Goal: Task Accomplishment & Management: Complete application form

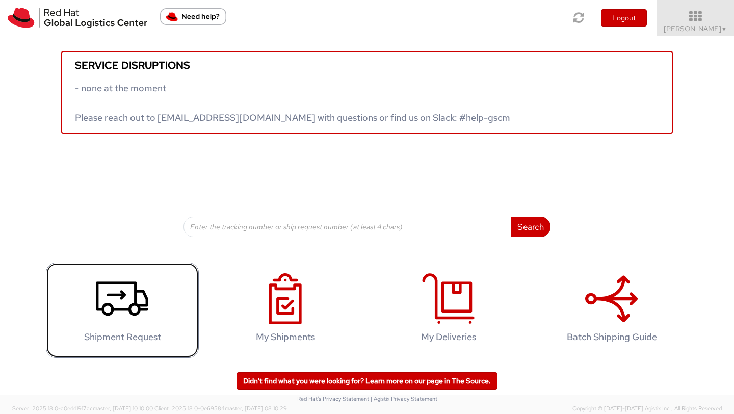
click at [135, 302] on use at bounding box center [122, 298] width 52 height 34
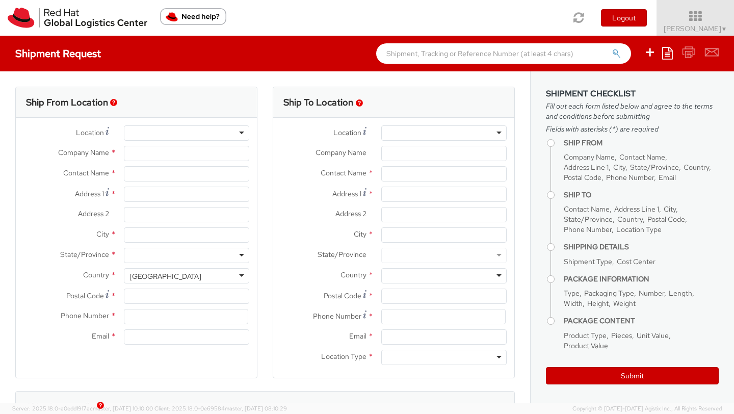
select select
select select "526"
click at [157, 132] on div at bounding box center [186, 132] width 125 height 15
click at [245, 134] on div at bounding box center [186, 132] width 125 height 15
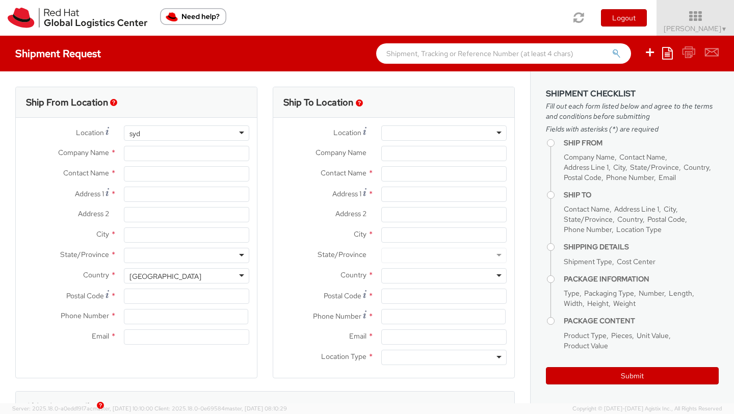
type input "syd"
type input "Red Hat Asia-Pacific Pty Ltd"
type input "Jenny Fryer"
type input "Level 33, 1 Denison Street"
type input "NORTH SYDNEY"
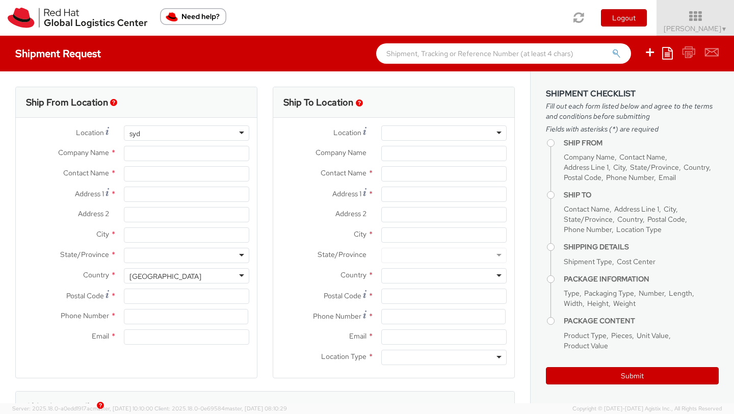
type input "2060"
type input "+61 2 8923 2800"
type input "jfryer@redhat.com"
select select "CM"
select select "KGS"
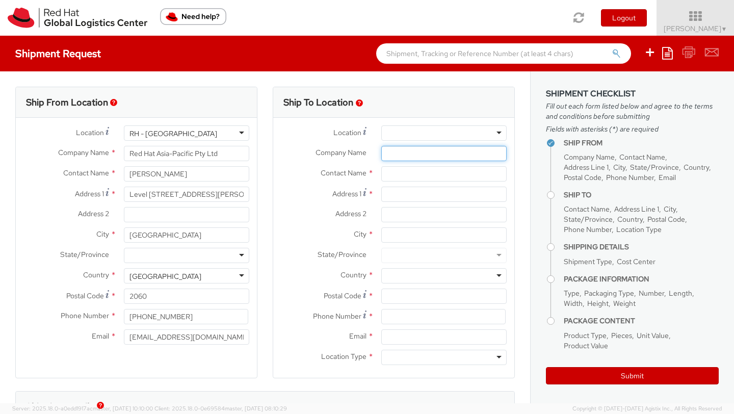
click at [399, 157] on input "Company Name *" at bounding box center [443, 153] width 125 height 15
click at [391, 176] on input "text" at bounding box center [443, 173] width 125 height 15
click at [412, 197] on div "searching..." at bounding box center [444, 193] width 124 height 15
type input "Paul Mason"
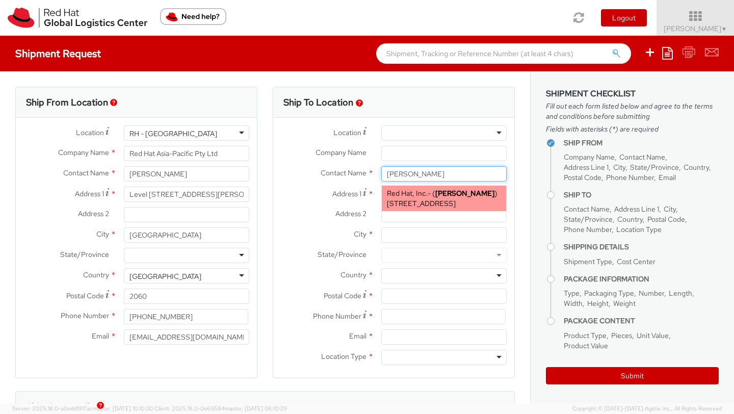
click at [404, 208] on span "100 East Davie Street, FLEX, RALEIGH, NC, 27601, US" at bounding box center [421, 203] width 69 height 9
type input "Red Hat, Inc."
type input "100 East Davie Street"
type input "RALEIGH"
type input "27601"
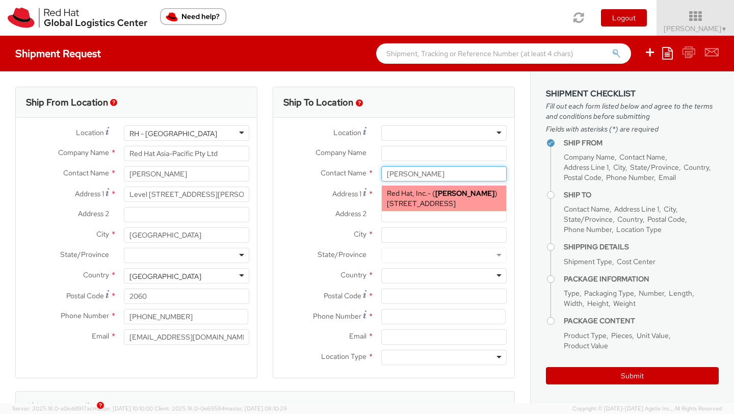
type input "pmason@redhat.com"
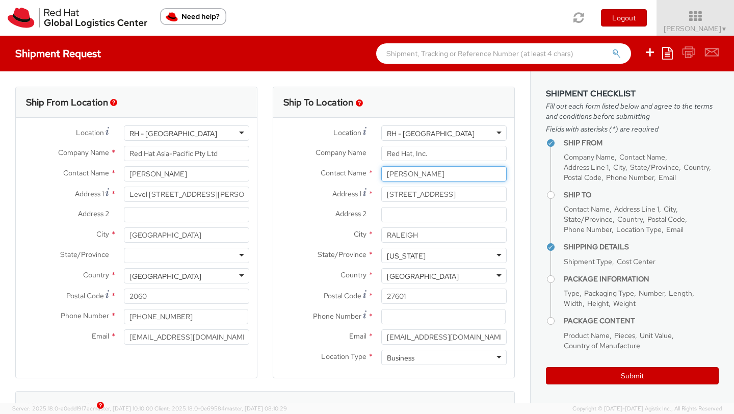
type input "Paul Mason"
click at [418, 189] on input "100 East Davie Street" at bounding box center [443, 194] width 125 height 15
click at [420, 135] on div "RH - Raleigh" at bounding box center [431, 133] width 88 height 10
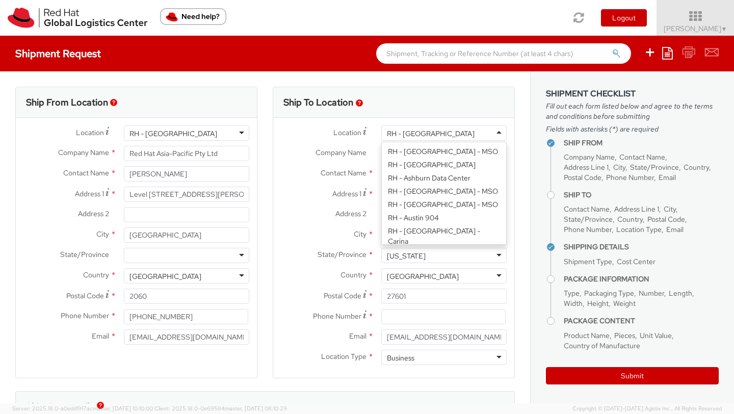
scroll to position [1304, 0]
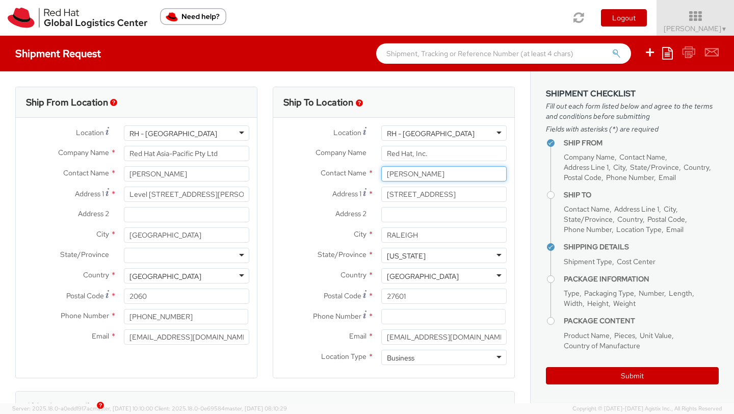
drag, startPoint x: 430, startPoint y: 176, endPoint x: 376, endPoint y: 174, distance: 54.6
click at [376, 174] on div "Paul Mason Paul Mason Red Hat, Inc. - ( Paul Mason ) 100 East Davie Street, FLE…" at bounding box center [444, 173] width 141 height 15
click at [408, 131] on div "RH - Raleigh" at bounding box center [431, 133] width 88 height 10
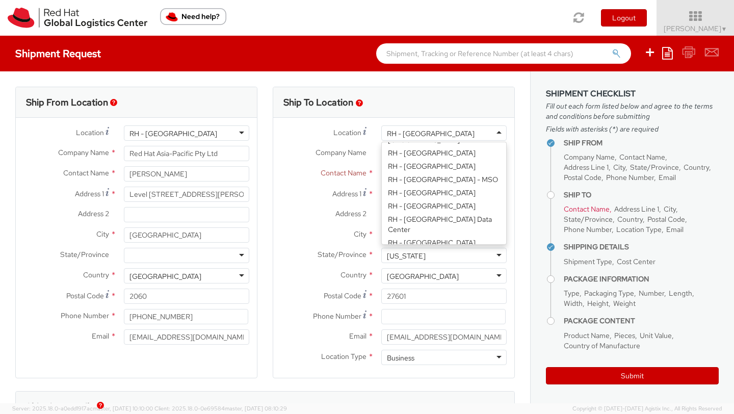
scroll to position [1610, 0]
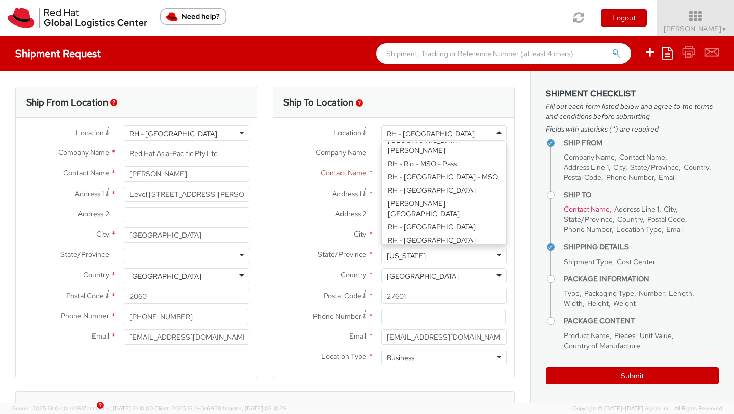
click at [461, 141] on div "Location * RH - Raleigh RH - Raleigh RH - Amsterdam - MSO RH - Amsterdam Data C…" at bounding box center [393, 135] width 241 height 20
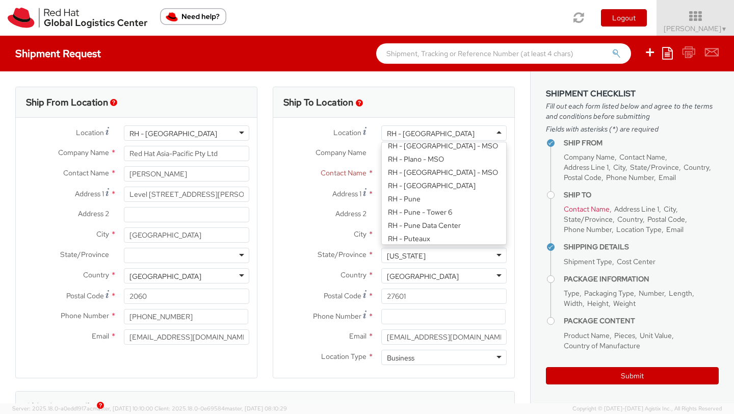
click at [454, 137] on div "RH - Raleigh" at bounding box center [443, 132] width 125 height 15
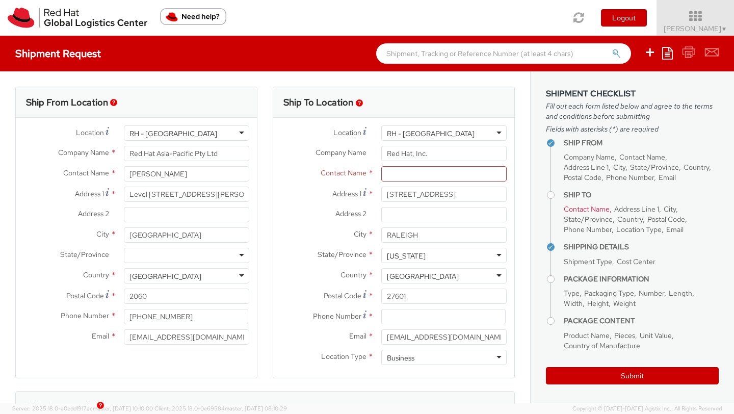
drag, startPoint x: 453, startPoint y: 135, endPoint x: 358, endPoint y: 135, distance: 94.3
click at [358, 135] on div "Location * RH - Raleigh RH - Raleigh RH - Amsterdam - MSO RH - Amsterdam Data C…" at bounding box center [393, 132] width 241 height 15
click at [409, 128] on div "RH - Raleigh" at bounding box center [431, 133] width 88 height 10
click at [355, 146] on label "Company Name *" at bounding box center [323, 152] width 100 height 13
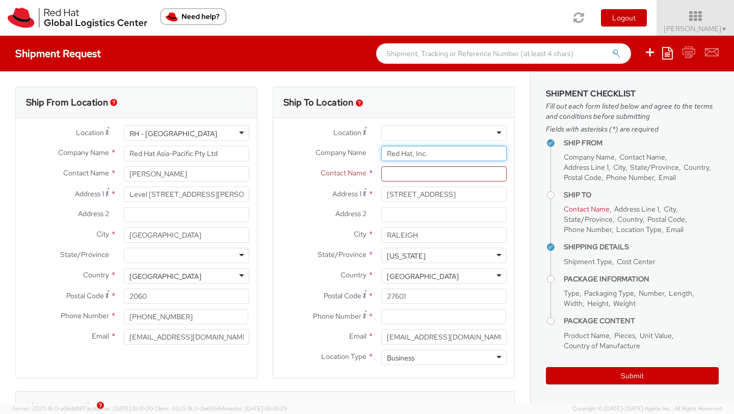
click at [381, 146] on input "Red Hat, Inc." at bounding box center [443, 153] width 125 height 15
drag, startPoint x: 433, startPoint y: 152, endPoint x: 353, endPoint y: 151, distance: 80.0
click at [353, 151] on div "Company Name * Red Hat, Inc." at bounding box center [393, 153] width 241 height 15
click at [401, 169] on input "text" at bounding box center [443, 173] width 125 height 15
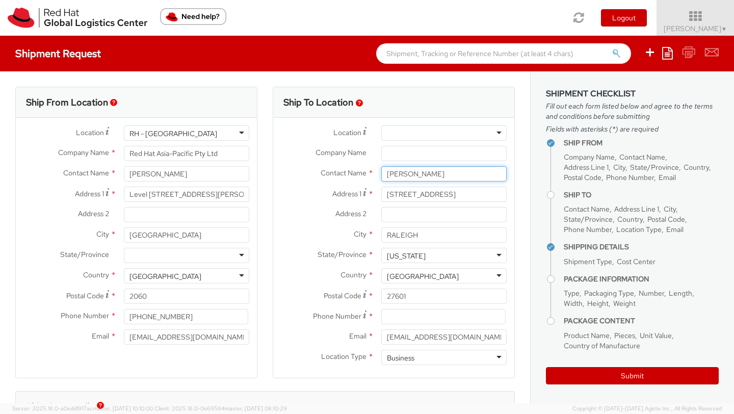
type input "Paul Mason"
click at [411, 194] on input "100 East Davie Street" at bounding box center [443, 194] width 125 height 15
type input "3/56 Jersey Avenue"
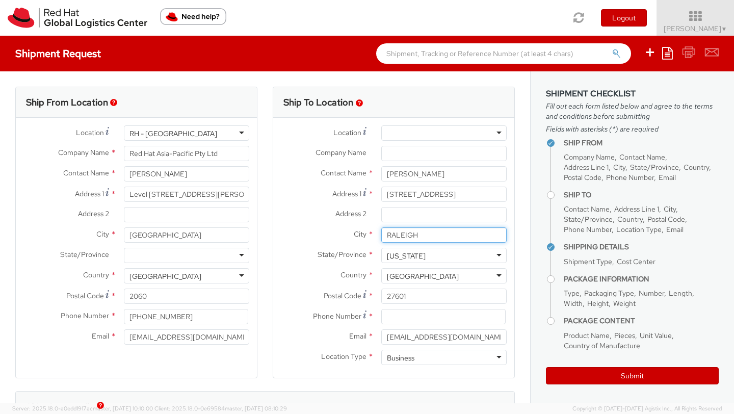
click at [413, 235] on input "RALEIGH" at bounding box center [443, 234] width 125 height 15
type input "Mortdale"
click at [414, 252] on div "North Carolina" at bounding box center [406, 256] width 39 height 10
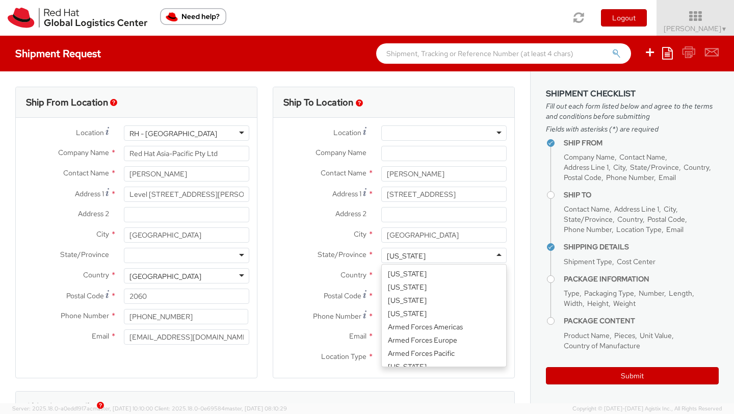
scroll to position [396, 0]
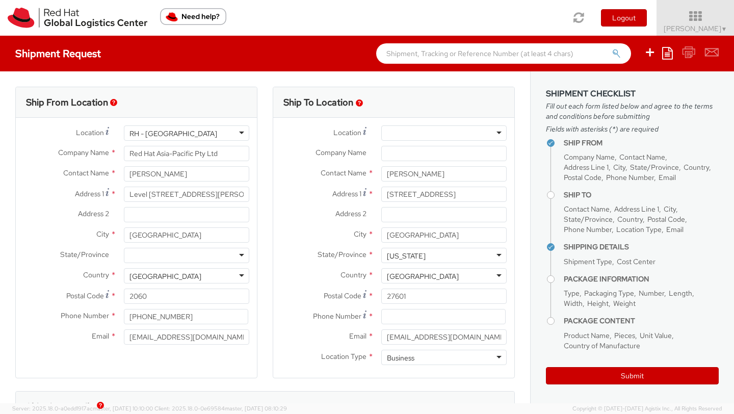
click at [444, 247] on div "City * Mortdale" at bounding box center [393, 237] width 241 height 20
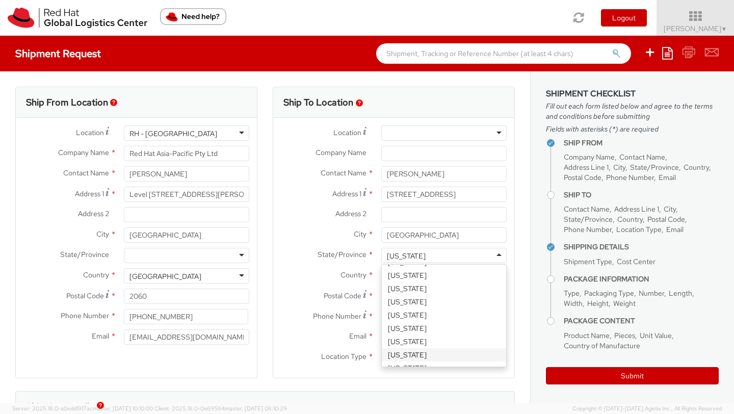
drag, startPoint x: 444, startPoint y: 253, endPoint x: 380, endPoint y: 256, distance: 64.3
click at [380, 256] on div "North Carolina North Carolina Alabama Alaska Arizona Arkansas Armed Forces Amer…" at bounding box center [444, 255] width 141 height 15
click at [502, 254] on div "North Carolina" at bounding box center [443, 255] width 125 height 15
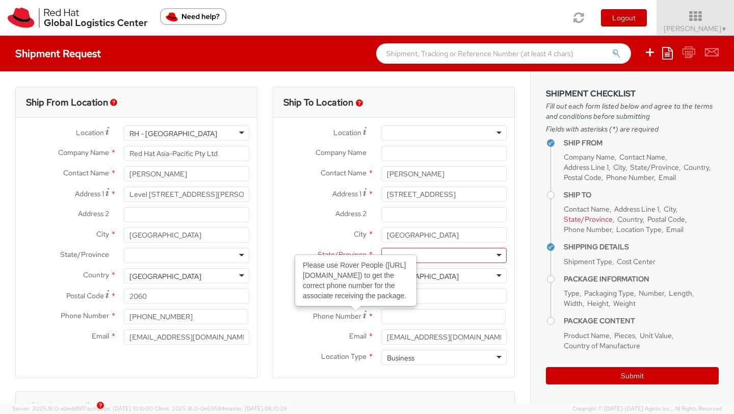
click at [316, 216] on label "Address 2 *" at bounding box center [323, 213] width 100 height 13
click at [381, 216] on input "Address 2 *" at bounding box center [443, 214] width 125 height 15
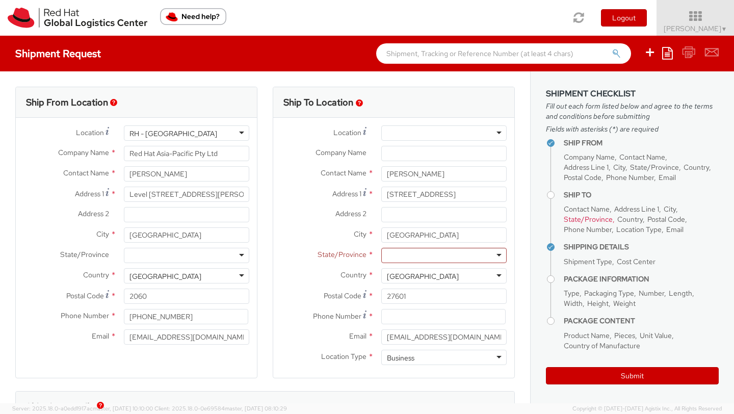
click at [406, 278] on div "United States" at bounding box center [423, 276] width 72 height 10
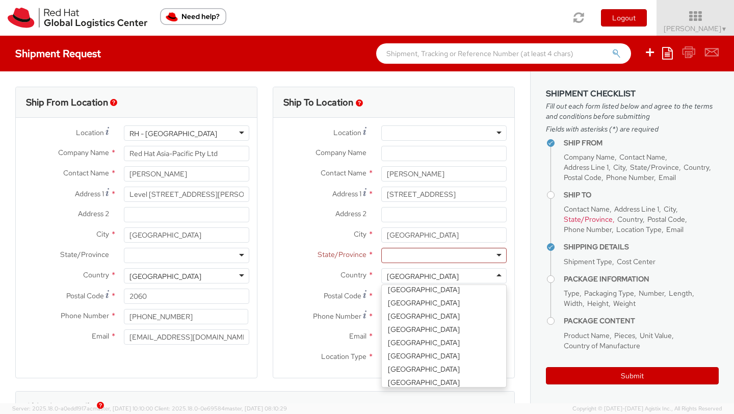
click at [406, 278] on div "United States" at bounding box center [423, 276] width 72 height 10
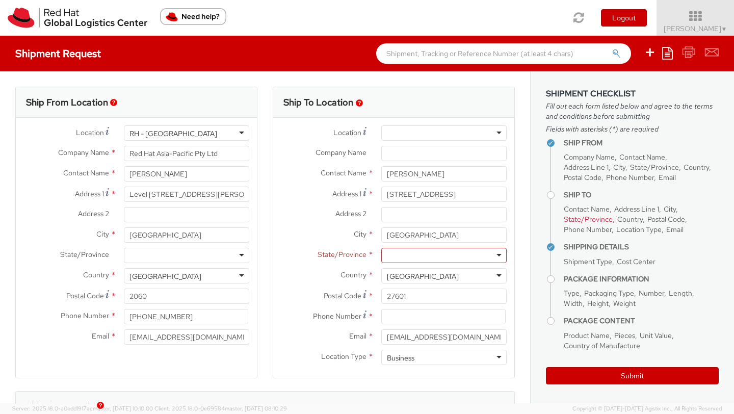
drag, startPoint x: 445, startPoint y: 276, endPoint x: 371, endPoint y: 270, distance: 75.2
click at [371, 270] on div "Country * United States United States Afghanistan Albania Algeria American Samo…" at bounding box center [393, 275] width 241 height 15
click at [500, 277] on div "United States" at bounding box center [443, 275] width 125 height 15
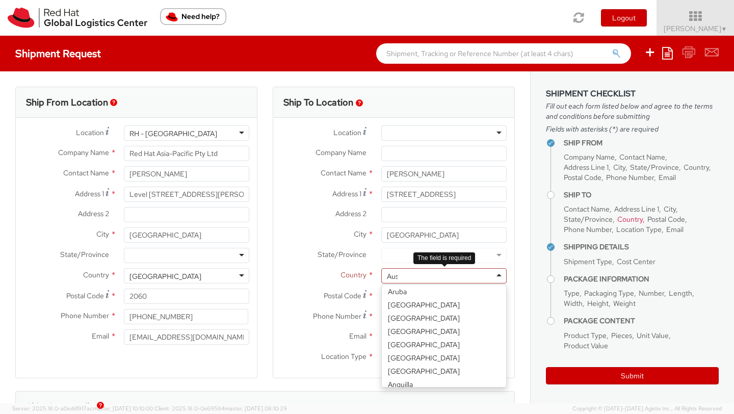
scroll to position [0, 0]
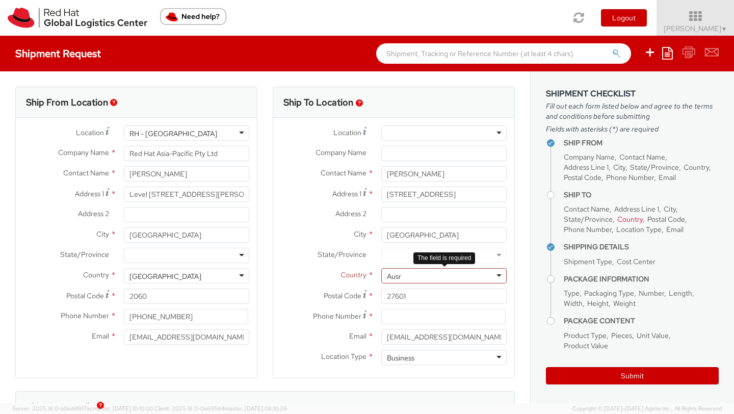
type input "Aus"
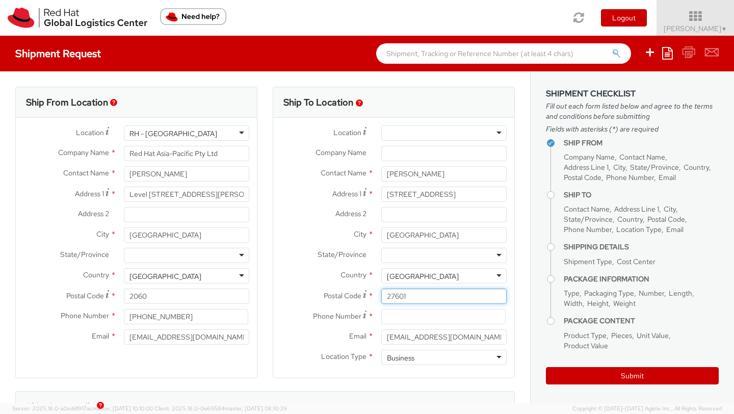
drag, startPoint x: 432, startPoint y: 297, endPoint x: 379, endPoint y: 298, distance: 53.5
click at [379, 298] on div "27601" at bounding box center [444, 295] width 141 height 15
type input "2223"
click at [386, 317] on input at bounding box center [443, 316] width 124 height 15
type input "0430443093"
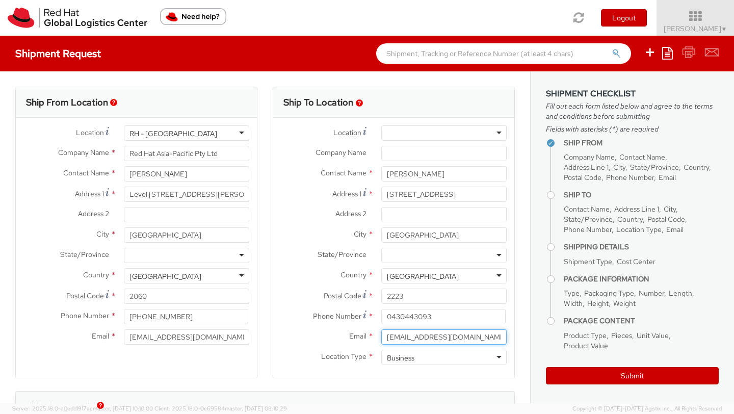
type input "Jennylfryer@gmail.com"
drag, startPoint x: 471, startPoint y: 335, endPoint x: 388, endPoint y: 336, distance: 83.6
click at [388, 336] on input "Jennylfryer@gmail.com" at bounding box center [443, 336] width 125 height 15
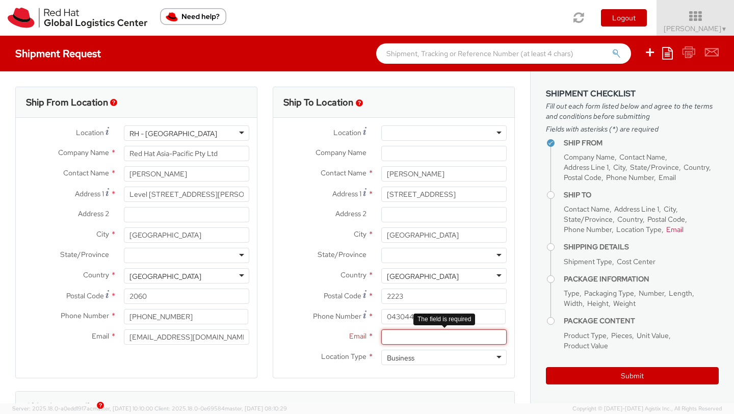
paste input "paulmasonmusic@gmail.com,"
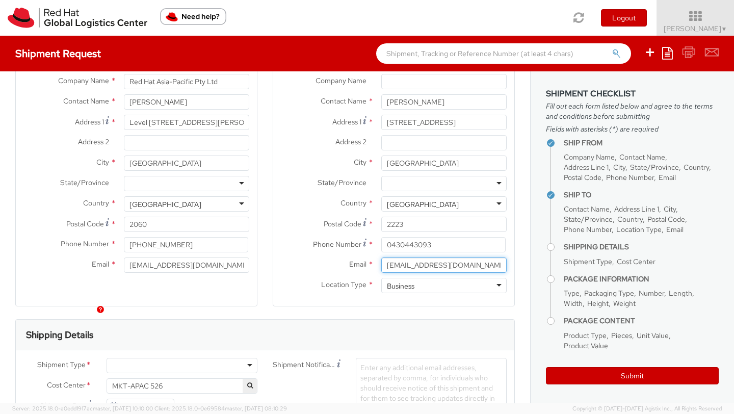
scroll to position [96, 0]
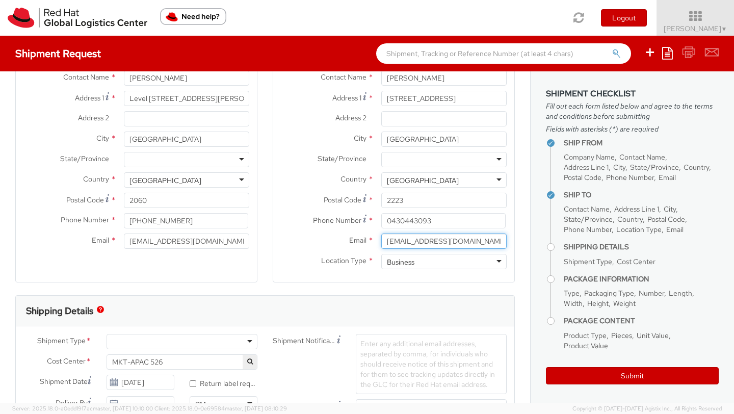
type input "paulmasonmusic@gmail.com"
click at [410, 264] on div "Business" at bounding box center [401, 262] width 28 height 10
click at [410, 304] on div "Shipping Details" at bounding box center [265, 311] width 498 height 31
click at [413, 266] on div "Business" at bounding box center [401, 262] width 28 height 10
click at [410, 163] on div at bounding box center [443, 159] width 125 height 15
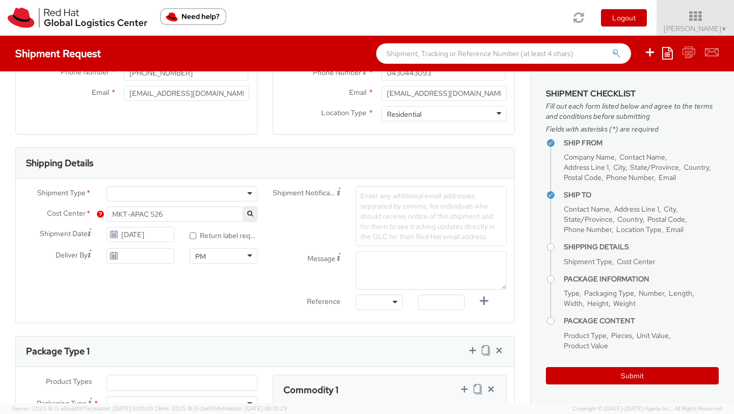
scroll to position [260, 0]
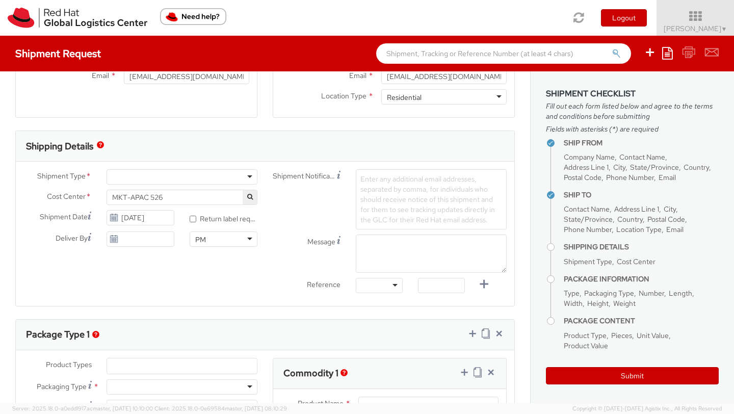
click at [121, 174] on div at bounding box center [182, 176] width 151 height 15
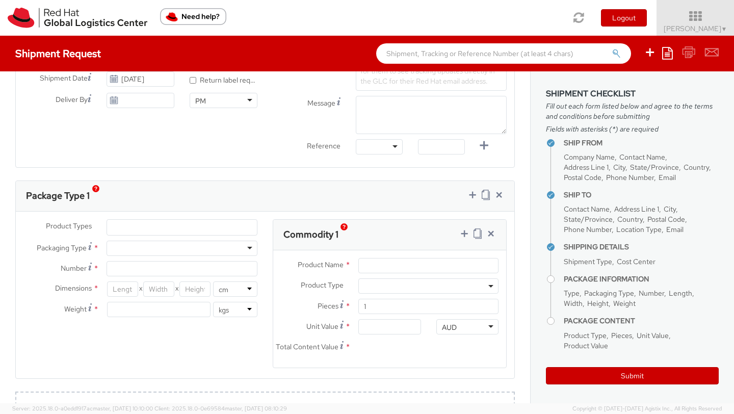
scroll to position [406, 0]
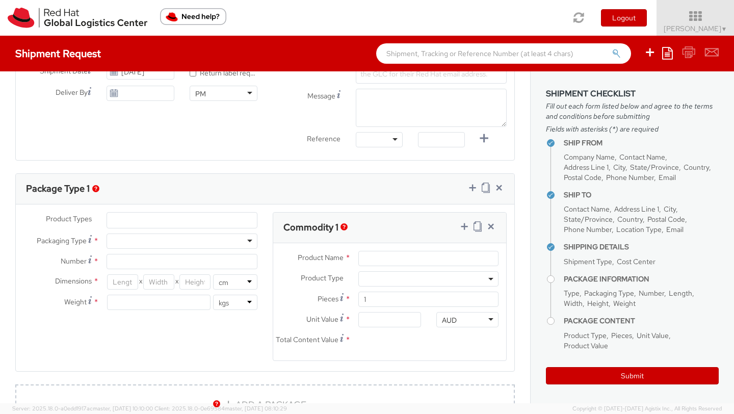
click at [165, 239] on div at bounding box center [182, 240] width 151 height 15
type input "1"
type input "24.13"
type input "31.75"
type input "0.64"
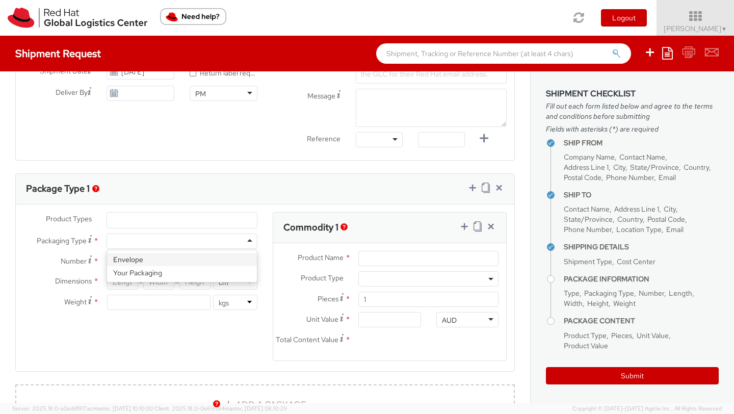
type input "0.5"
drag, startPoint x: 145, startPoint y: 241, endPoint x: 144, endPoint y: 257, distance: 16.4
click at [144, 249] on div "Envelope Envelope Your Packaging" at bounding box center [182, 240] width 151 height 15
click at [127, 285] on input "24.13" at bounding box center [122, 281] width 31 height 15
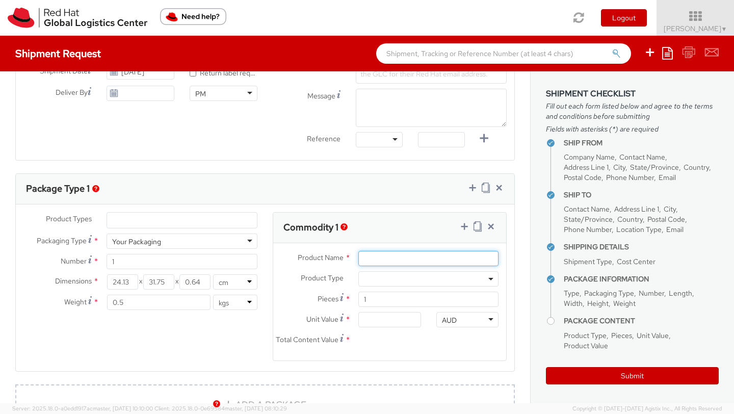
click at [369, 255] on input "Product Name *" at bounding box center [428, 258] width 140 height 15
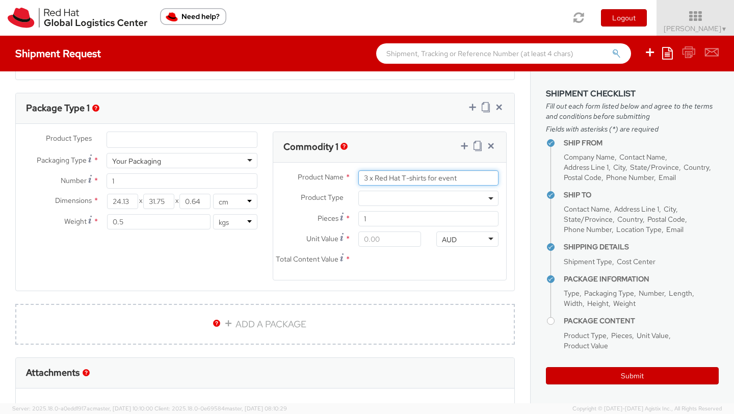
type input "3 x Red Hat T-shirts for event"
click at [386, 240] on input "Unit Value *" at bounding box center [389, 238] width 62 height 15
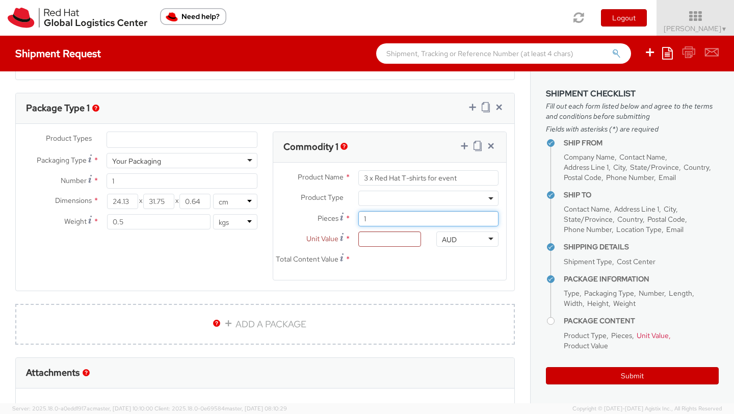
drag, startPoint x: 389, startPoint y: 219, endPoint x: 338, endPoint y: 218, distance: 51.0
click at [338, 219] on div "Pieces * 1" at bounding box center [389, 218] width 233 height 15
type input "3"
type input "0.00"
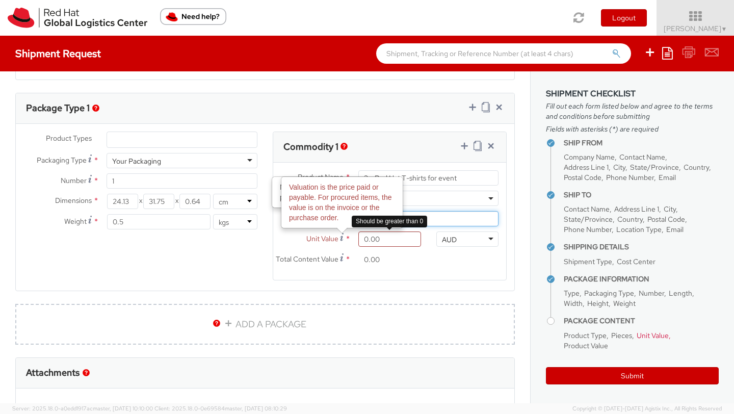
type input "3"
click at [372, 243] on input "0.00" at bounding box center [389, 238] width 62 height 15
type input "2.00"
type input "6.00"
type input "20.00"
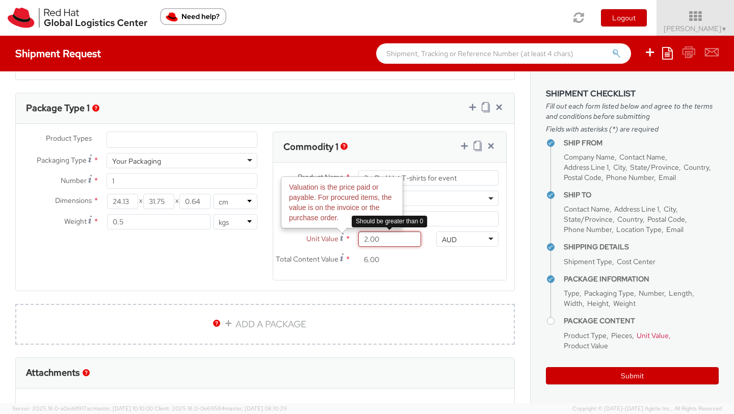
type input "60.00"
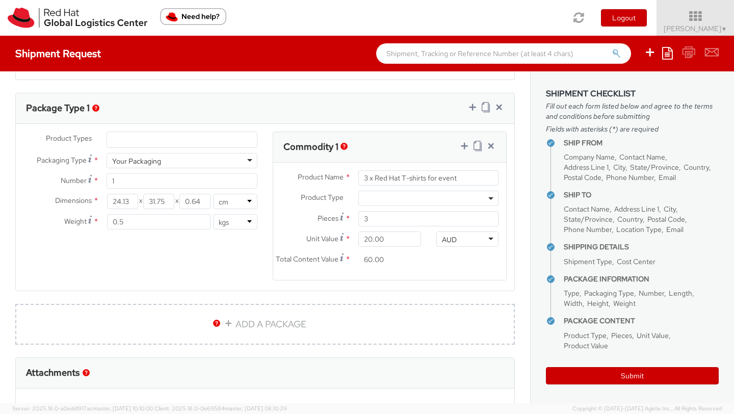
scroll to position [25, 0]
click at [393, 262] on input "60.00" at bounding box center [389, 259] width 62 height 15
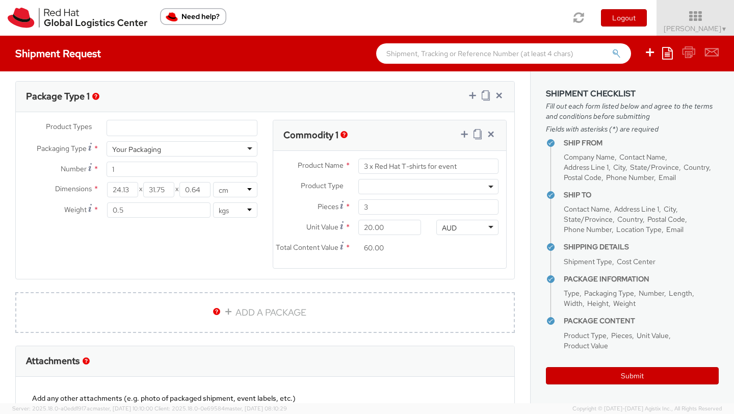
scroll to position [1, 0]
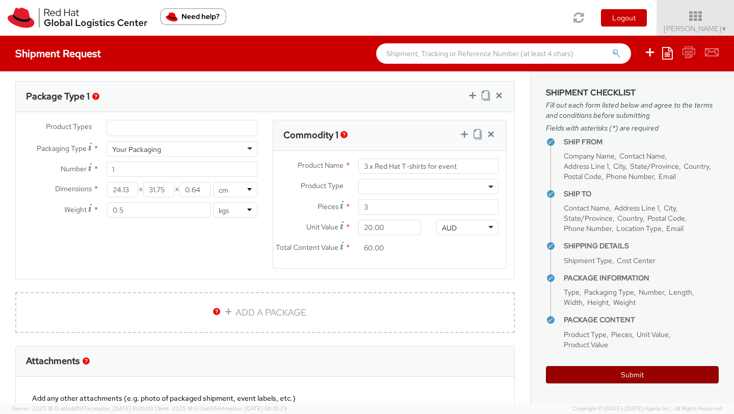
click at [606, 378] on button "Submit" at bounding box center [632, 374] width 173 height 17
type input "Paul Mason"
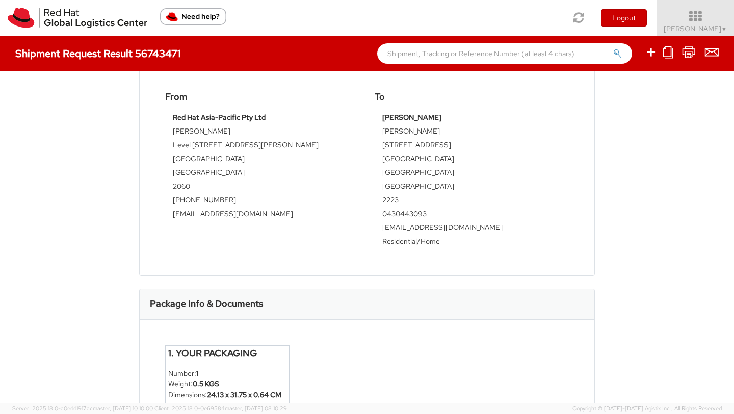
scroll to position [321, 0]
